Goal: Task Accomplishment & Management: Use online tool/utility

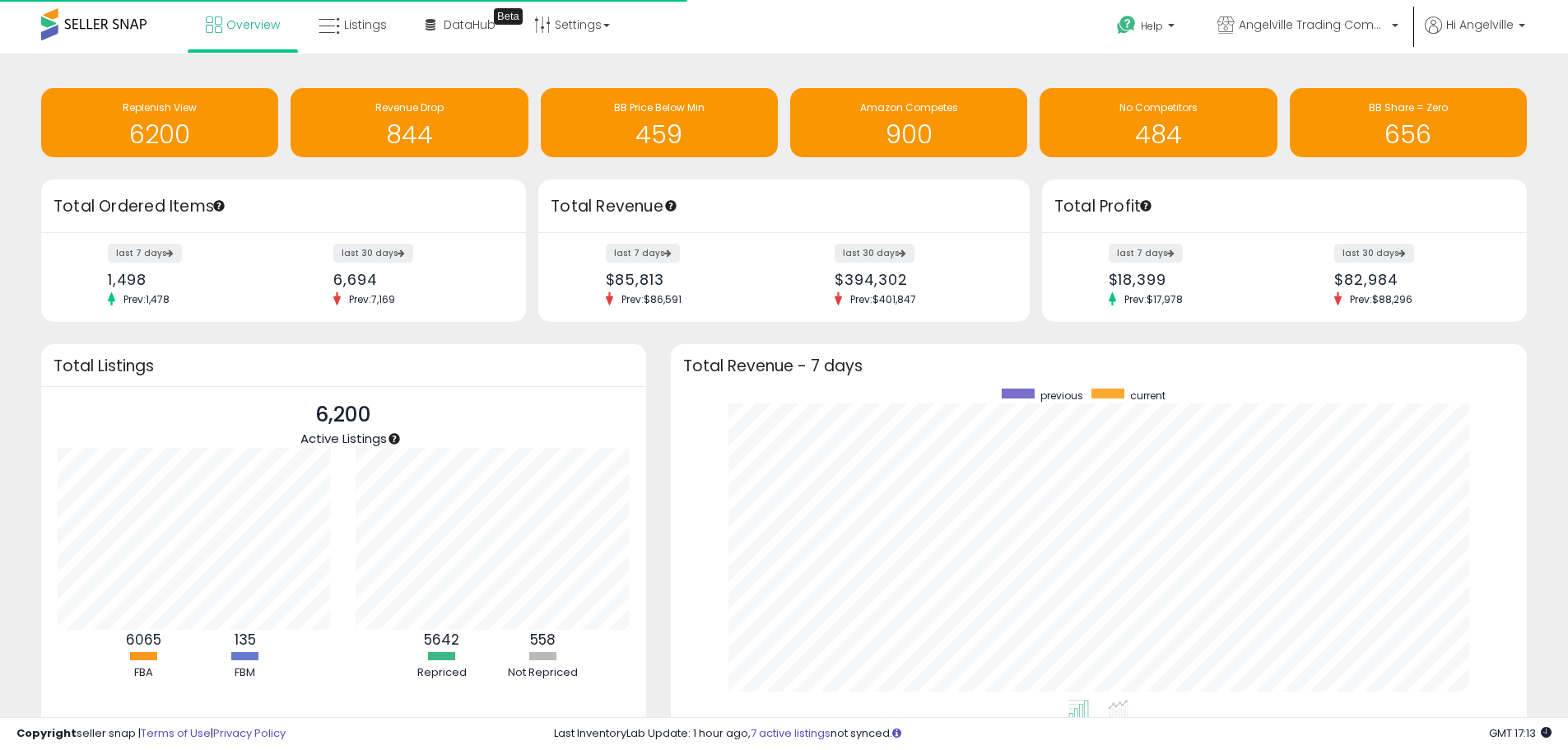
scroll to position [311, 824]
click at [362, 25] on span "Listings" at bounding box center [365, 24] width 43 height 16
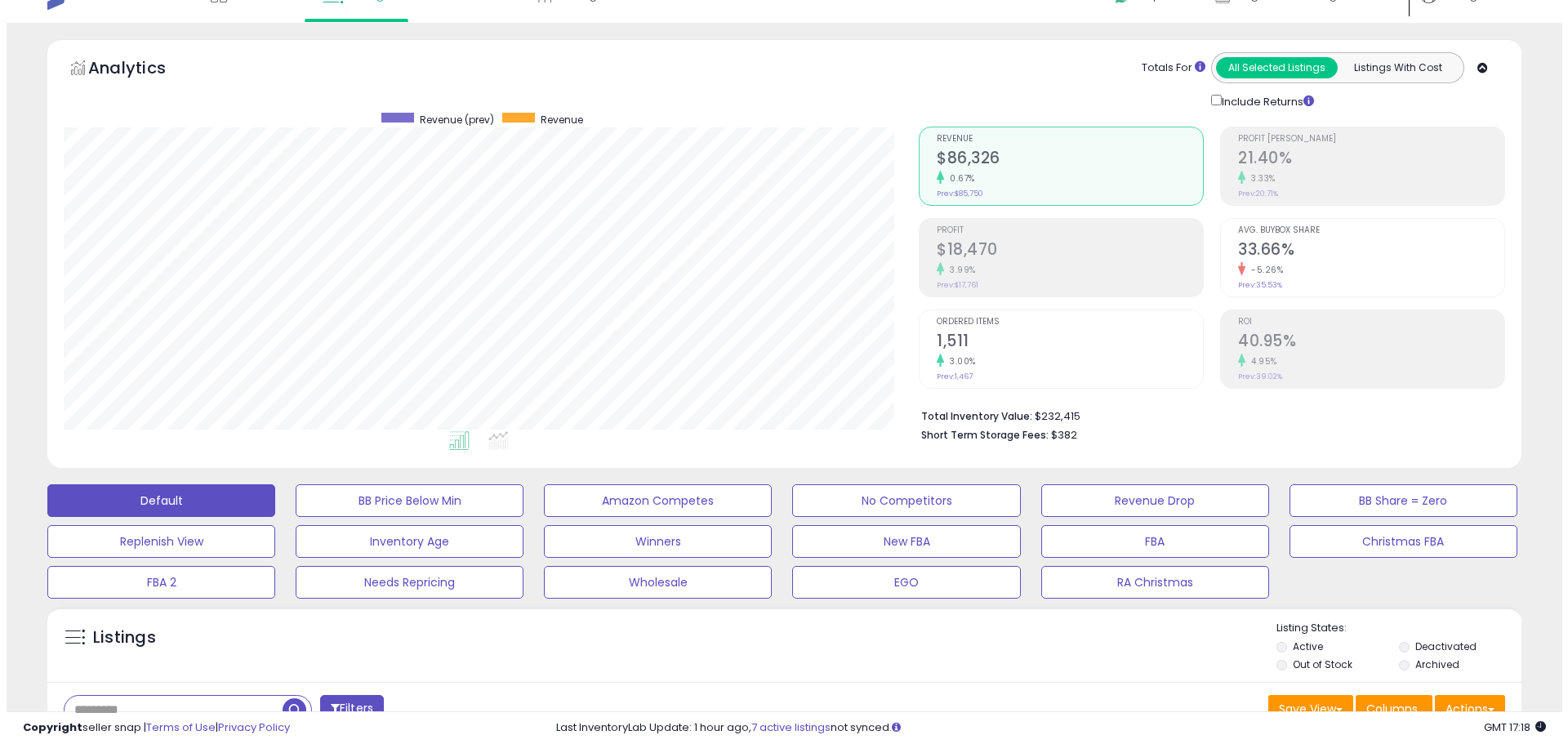
scroll to position [245, 0]
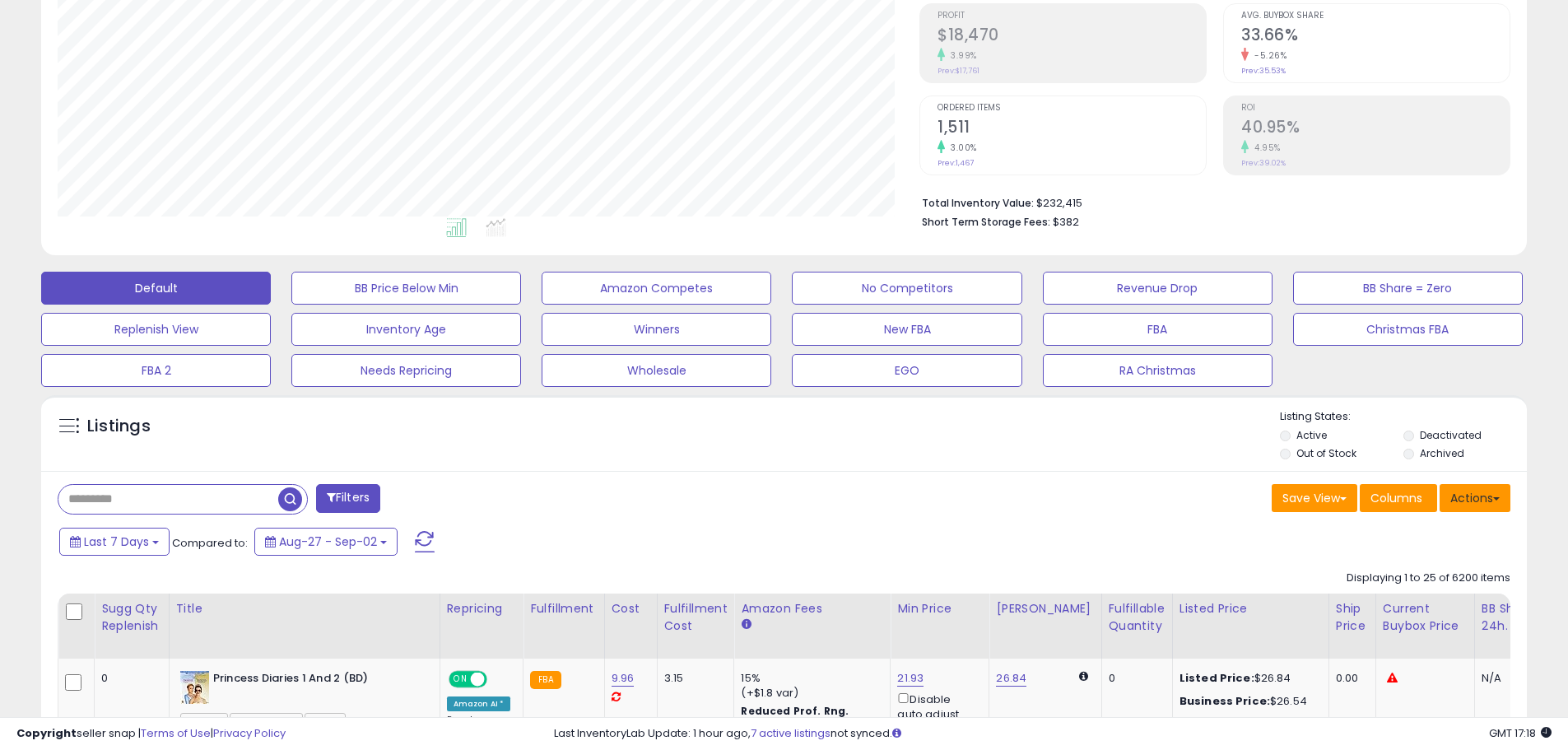
click at [1482, 498] on button "Actions" at bounding box center [1475, 497] width 70 height 28
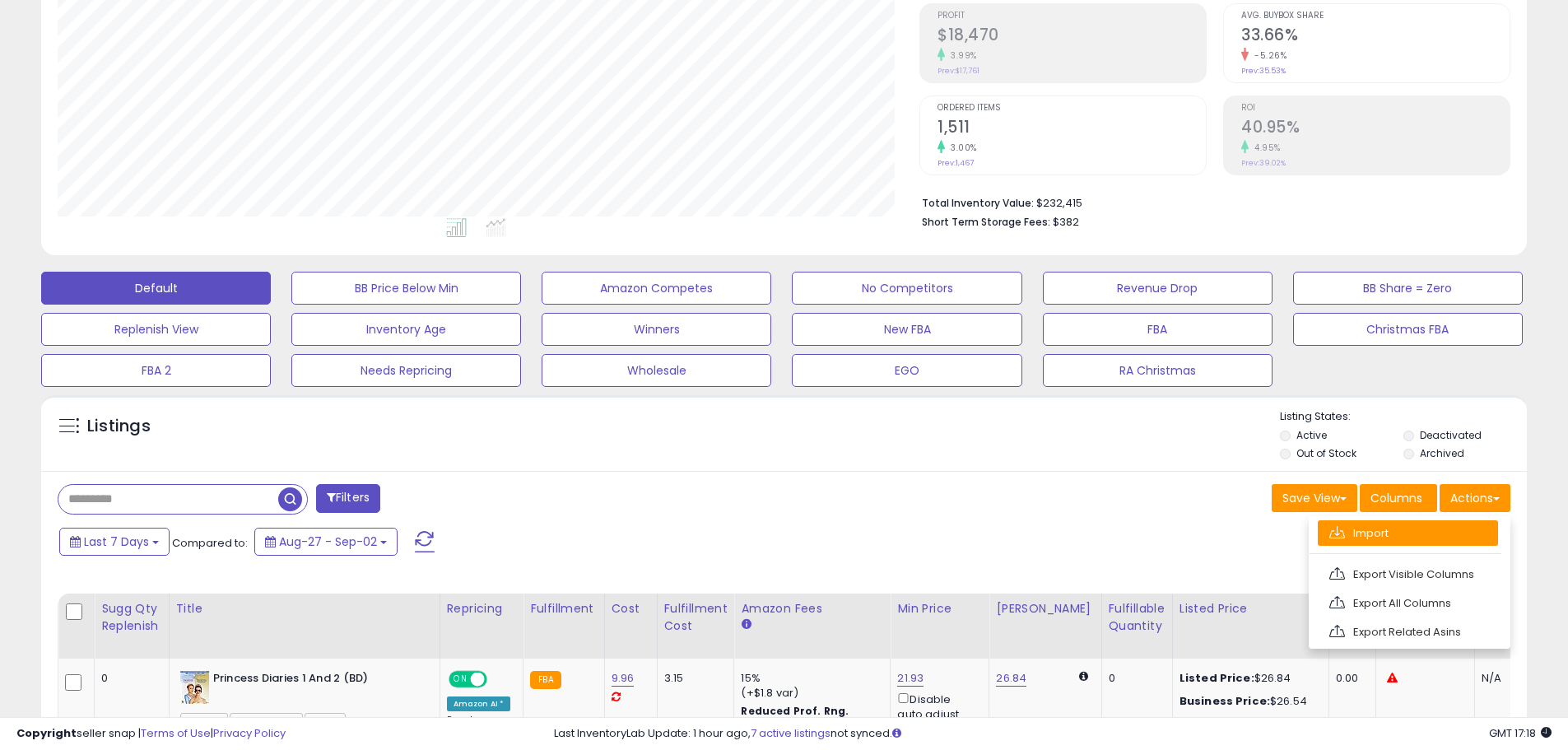
click at [1378, 524] on link "Import" at bounding box center [1407, 532] width 181 height 26
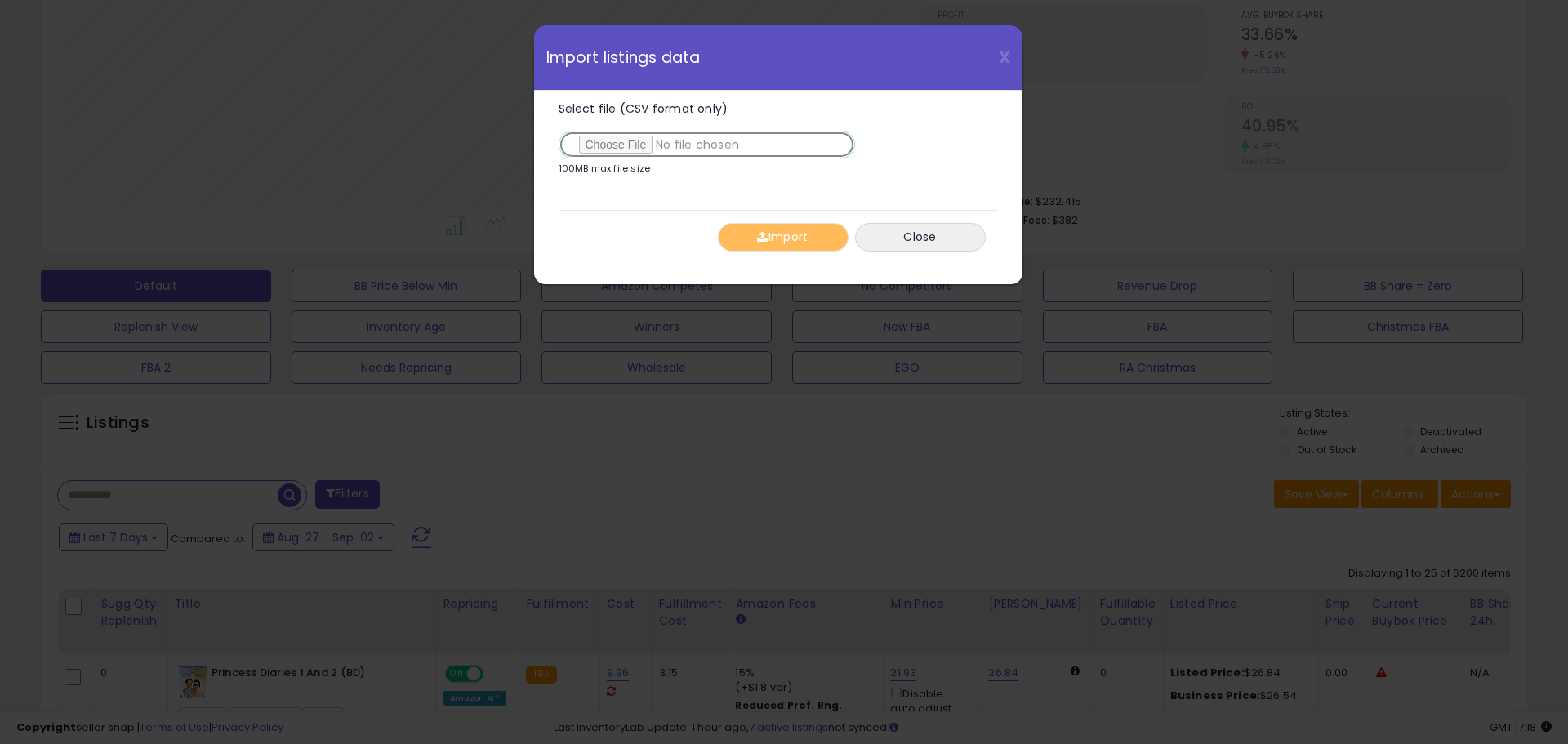
click at [594, 145] on input "Select file (CSV format only)" at bounding box center [706, 144] width 296 height 27
type input "**********"
click at [783, 240] on button "Import" at bounding box center [783, 237] width 131 height 28
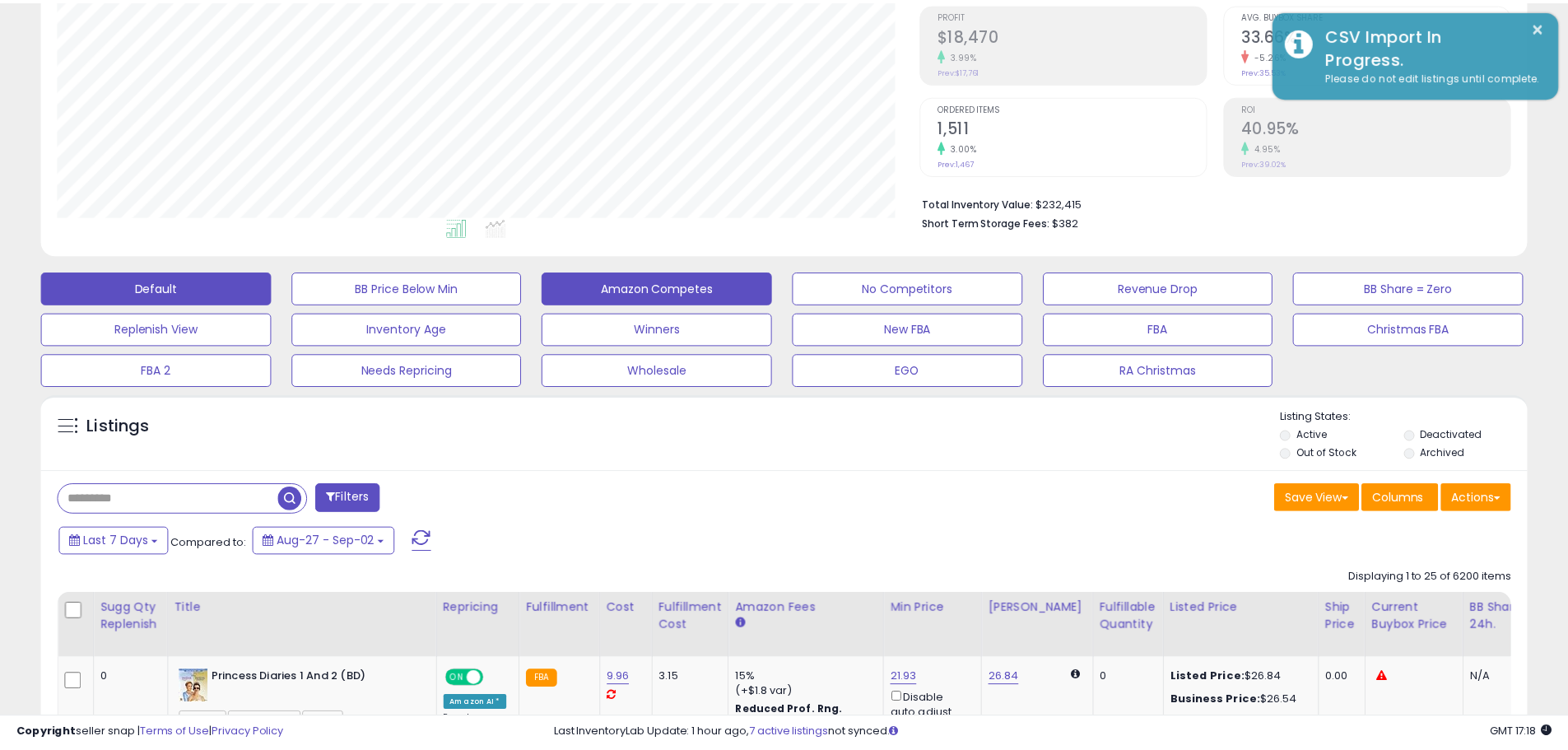
scroll to position [822816, 822060]
